Goal: Navigation & Orientation: Find specific page/section

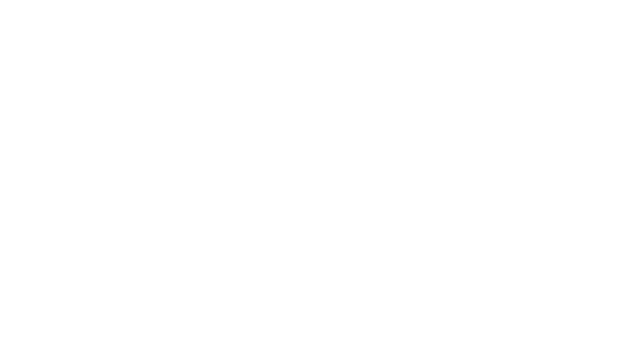
select select "*"
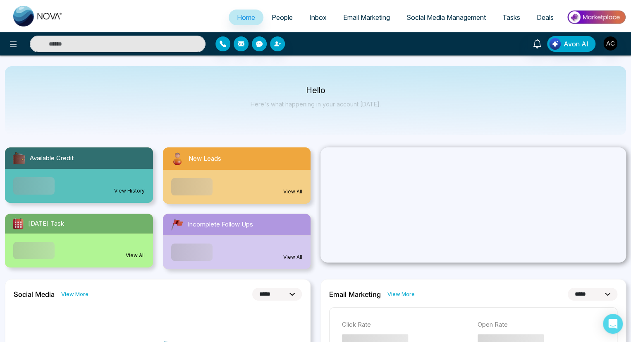
click at [240, 17] on span "Home" at bounding box center [246, 17] width 18 height 8
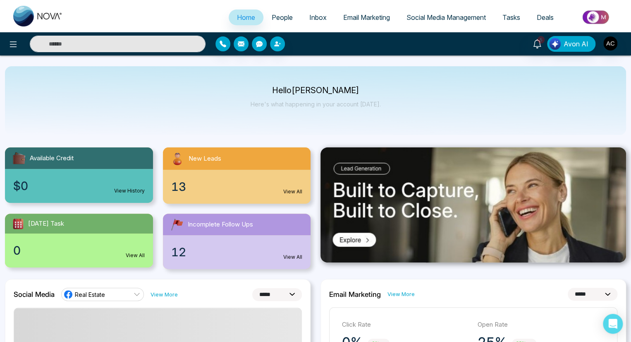
click at [240, 17] on span "Home" at bounding box center [246, 17] width 18 height 8
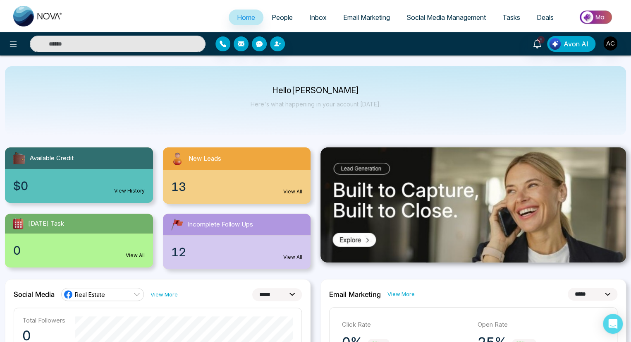
click at [276, 17] on span "People" at bounding box center [282, 17] width 21 height 8
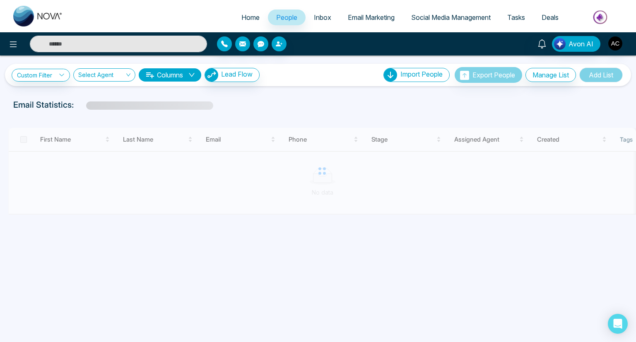
click at [317, 17] on span "Inbox" at bounding box center [322, 17] width 17 height 8
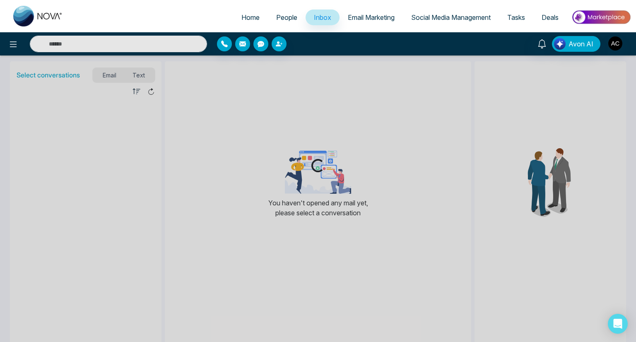
click at [317, 17] on span "Inbox" at bounding box center [322, 17] width 17 height 8
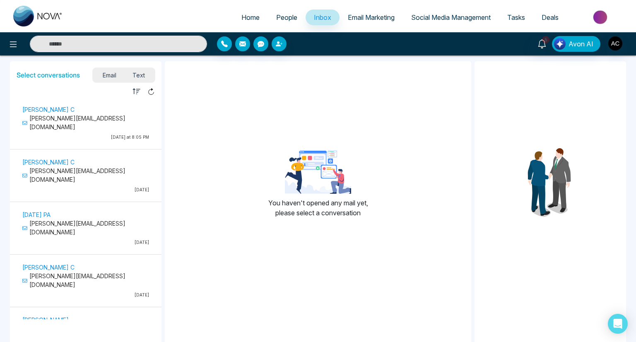
click at [366, 17] on span "Email Marketing" at bounding box center [371, 17] width 47 height 8
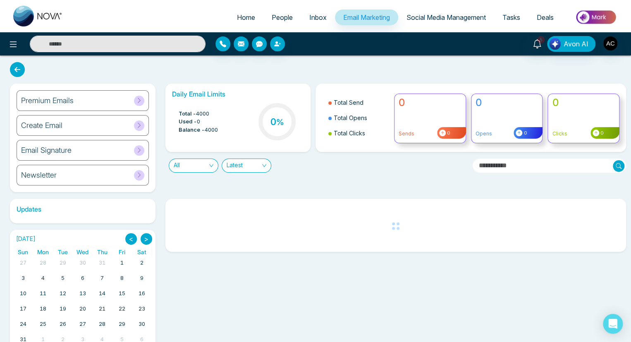
click at [362, 17] on span "Email Marketing" at bounding box center [366, 17] width 47 height 8
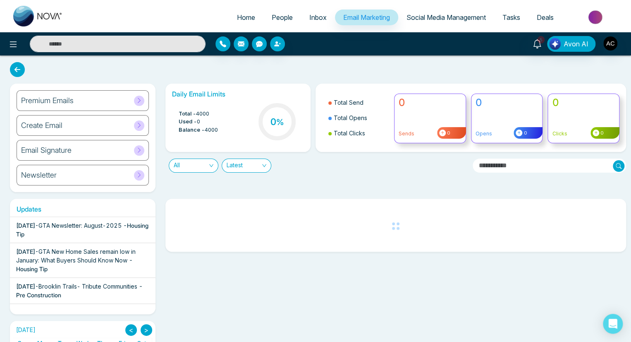
click at [444, 17] on span "Social Media Management" at bounding box center [446, 17] width 79 height 8
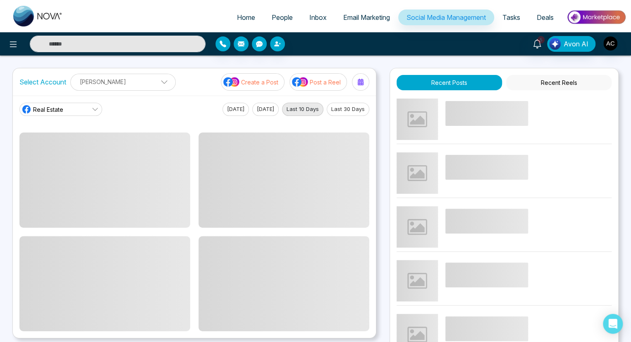
click at [444, 17] on span "Social Media Management" at bounding box center [446, 17] width 79 height 8
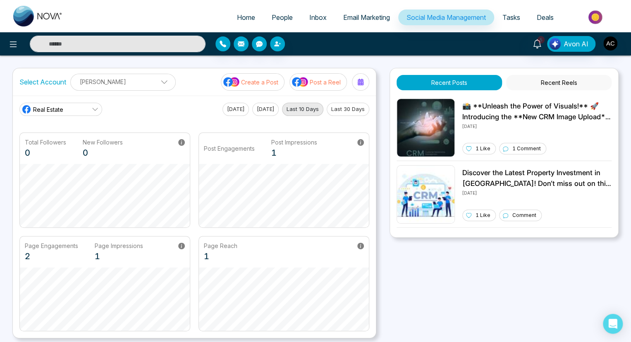
click at [511, 17] on span "Tasks" at bounding box center [512, 17] width 18 height 8
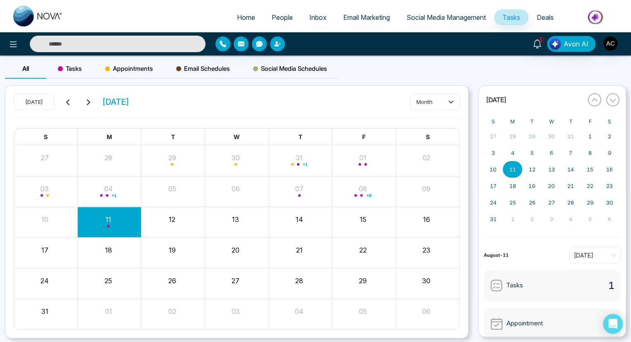
click at [511, 17] on span "Tasks" at bounding box center [512, 17] width 18 height 8
click at [545, 17] on span "Deals" at bounding box center [545, 17] width 17 height 8
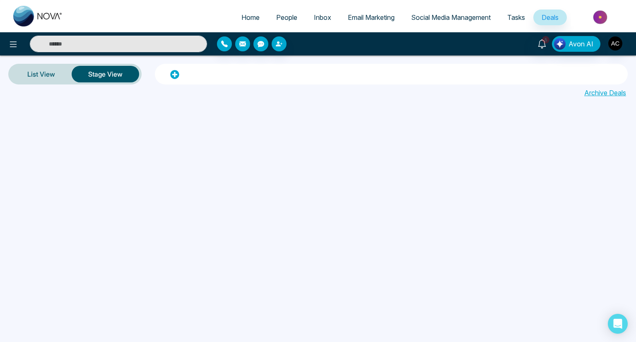
click at [549, 17] on span "Deals" at bounding box center [549, 17] width 17 height 8
